Goal: Find specific page/section: Find specific page/section

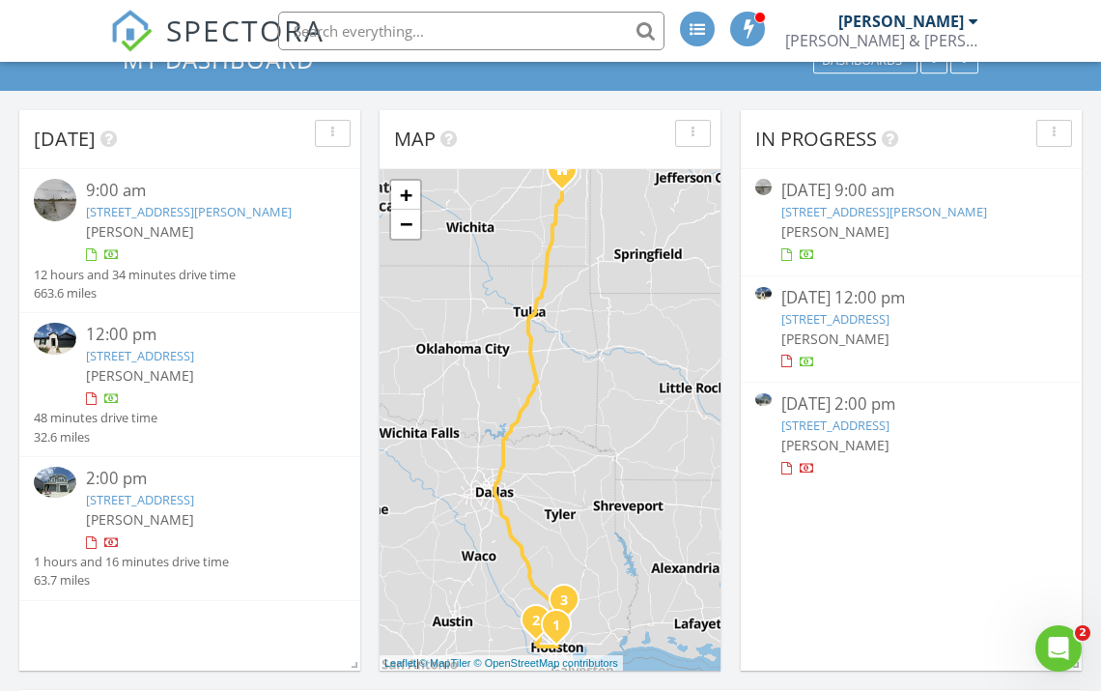
scroll to position [88, 0]
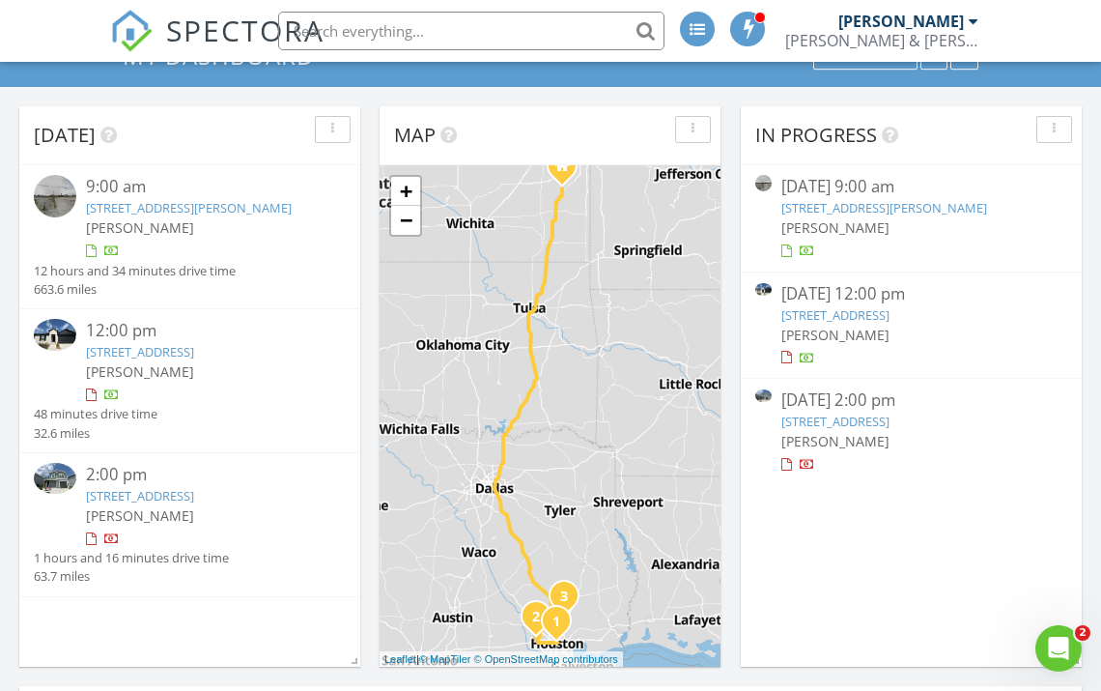
click at [194, 504] on link "[STREET_ADDRESS]" at bounding box center [140, 495] width 108 height 17
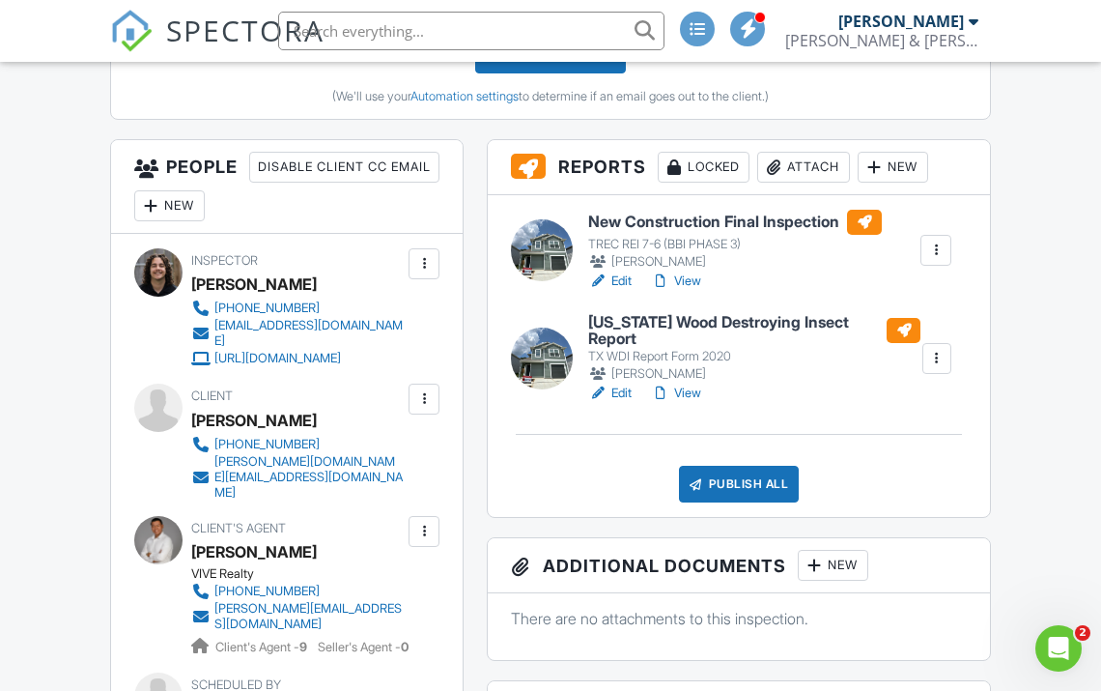
click at [669, 212] on h6 "New Construction Final Inspection" at bounding box center [735, 222] width 294 height 25
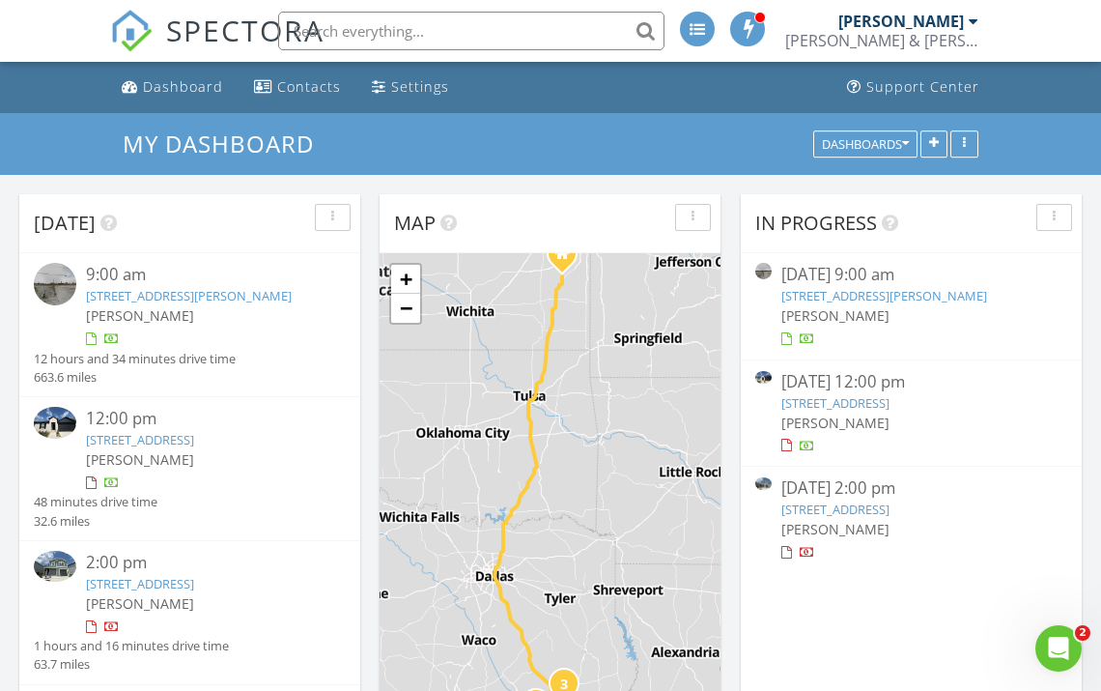
click at [194, 441] on link "[STREET_ADDRESS]" at bounding box center [140, 439] width 108 height 17
